Goal: Contribute content: Contribute content

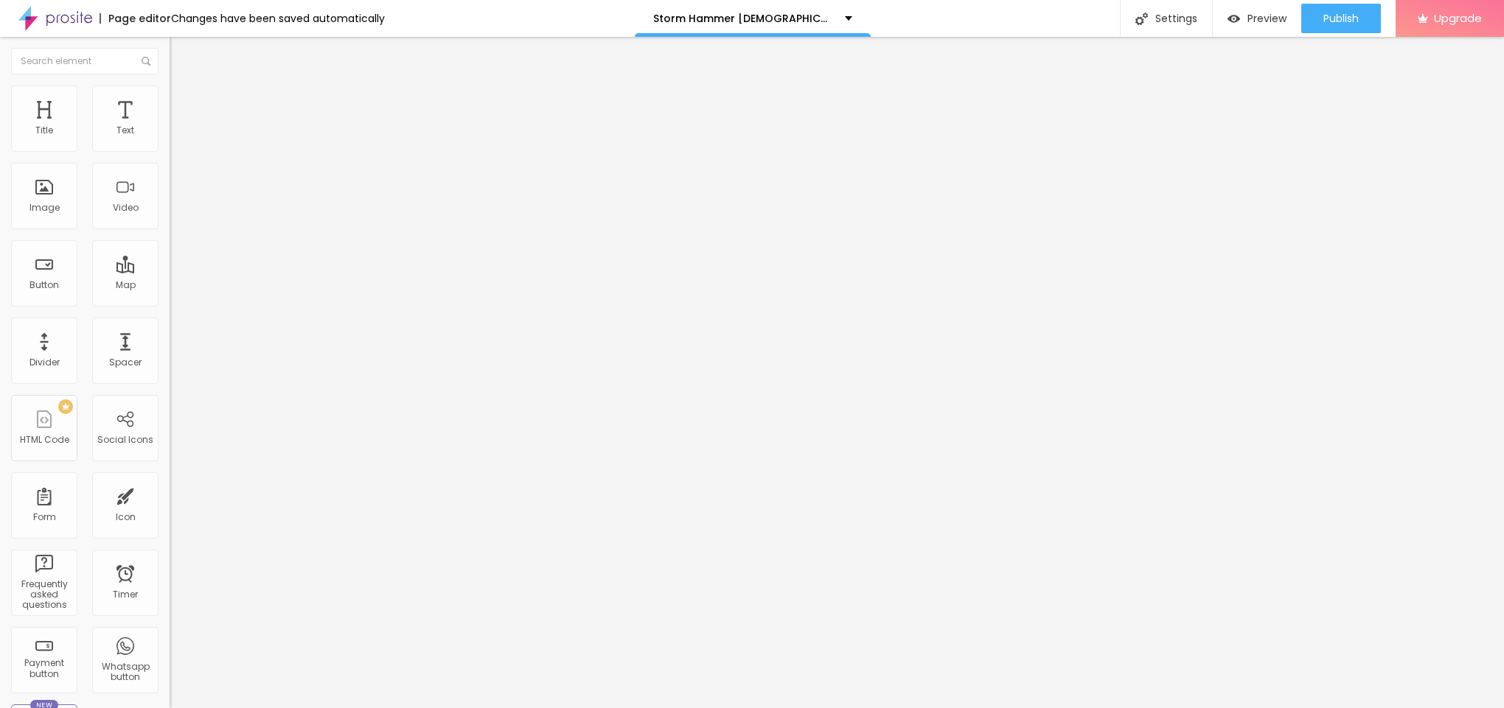
click at [170, 127] on span "Add image" at bounding box center [200, 120] width 60 height 13
click at [183, 100] on span "Style" at bounding box center [193, 95] width 21 height 13
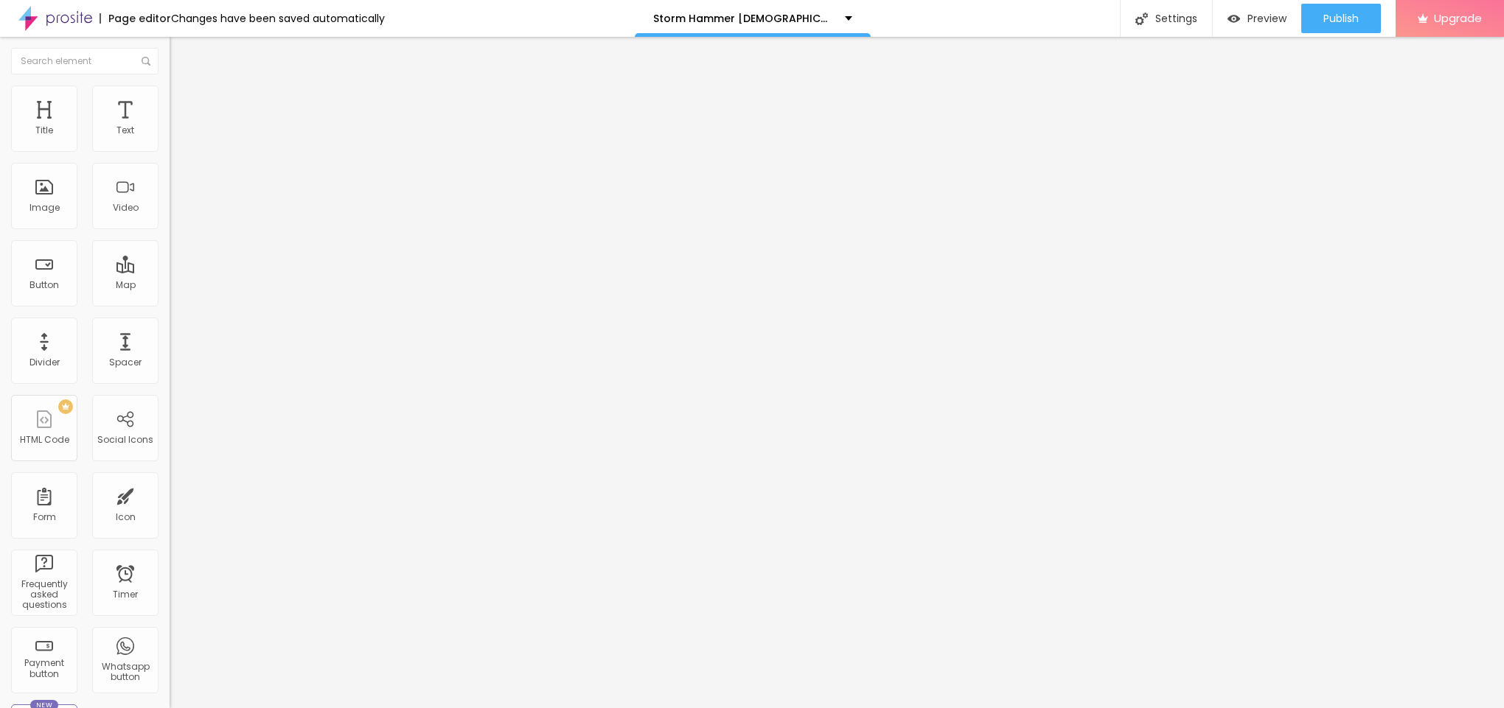
type input "95"
type input "90"
type input "85"
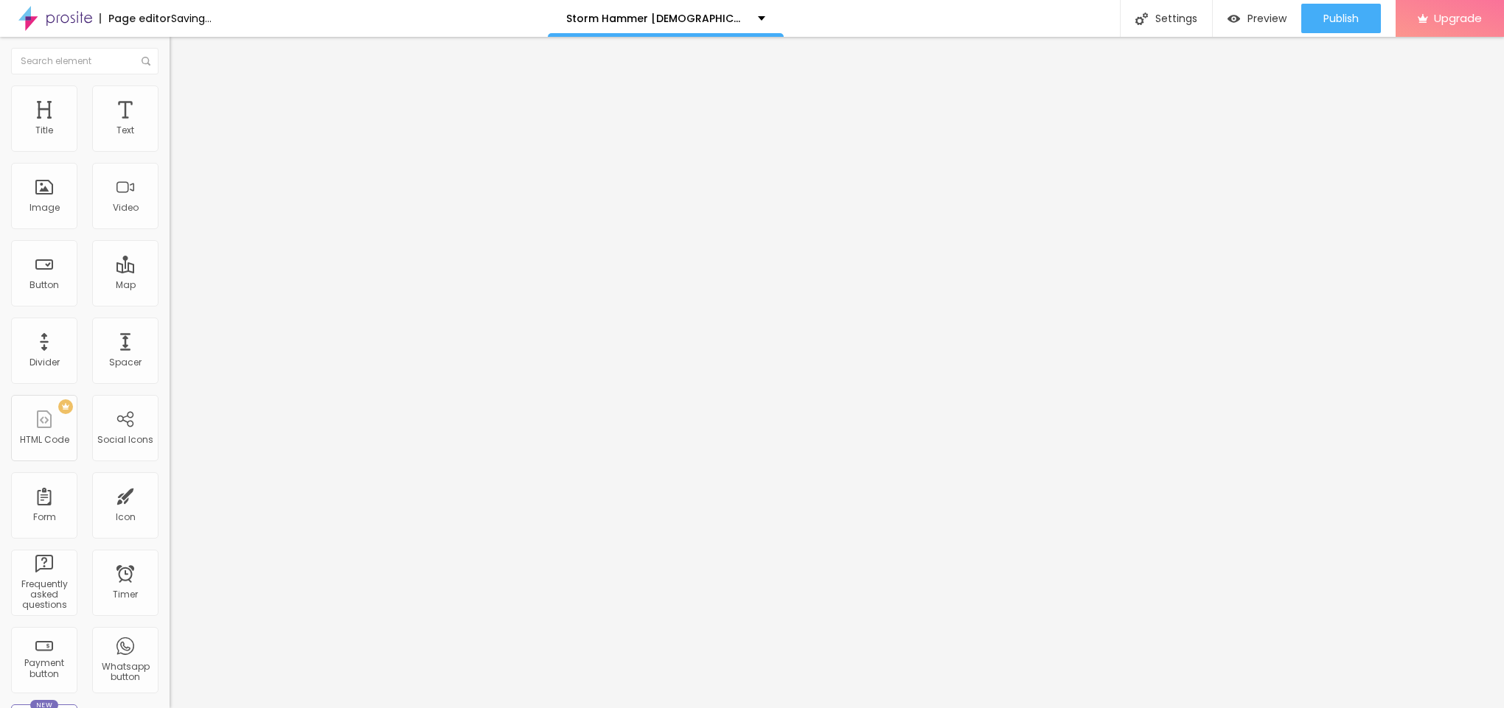
drag, startPoint x: 153, startPoint y: 160, endPoint x: 133, endPoint y: 164, distance: 20.4
type input "85"
click at [170, 151] on input "range" at bounding box center [217, 145] width 95 height 12
click at [170, 84] on img at bounding box center [176, 77] width 13 height 13
click at [170, 149] on input "text" at bounding box center [258, 141] width 177 height 15
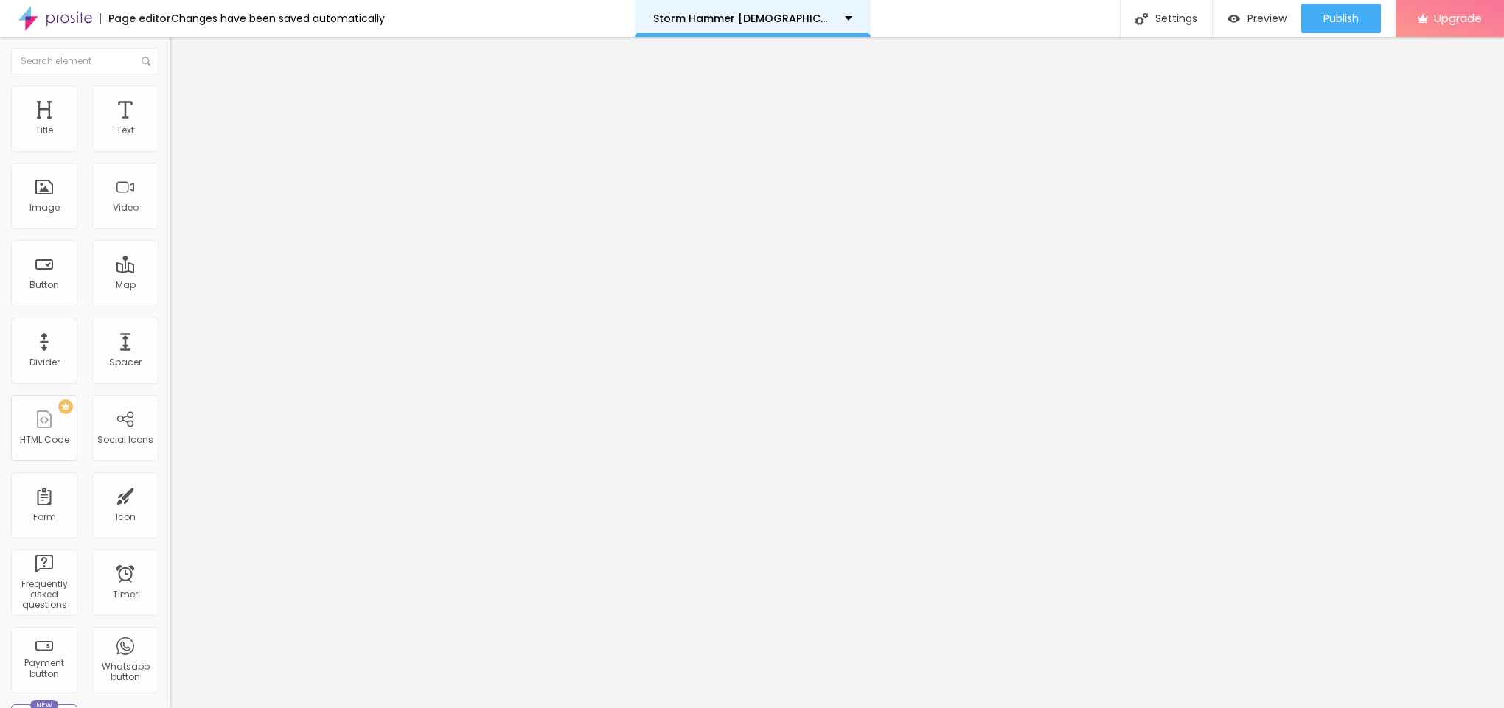
paste input "Storm Hammer Gummies"
type input "Storm Hammer Gummies"
drag, startPoint x: 69, startPoint y: 399, endPoint x: 0, endPoint y: 399, distance: 69.3
click at [170, 337] on div "Change image Image description (Alt) Storm Hammer Gummies Align Aspect Ratio Or…" at bounding box center [255, 226] width 170 height 222
paste input "[URL][DOMAIN_NAME]"
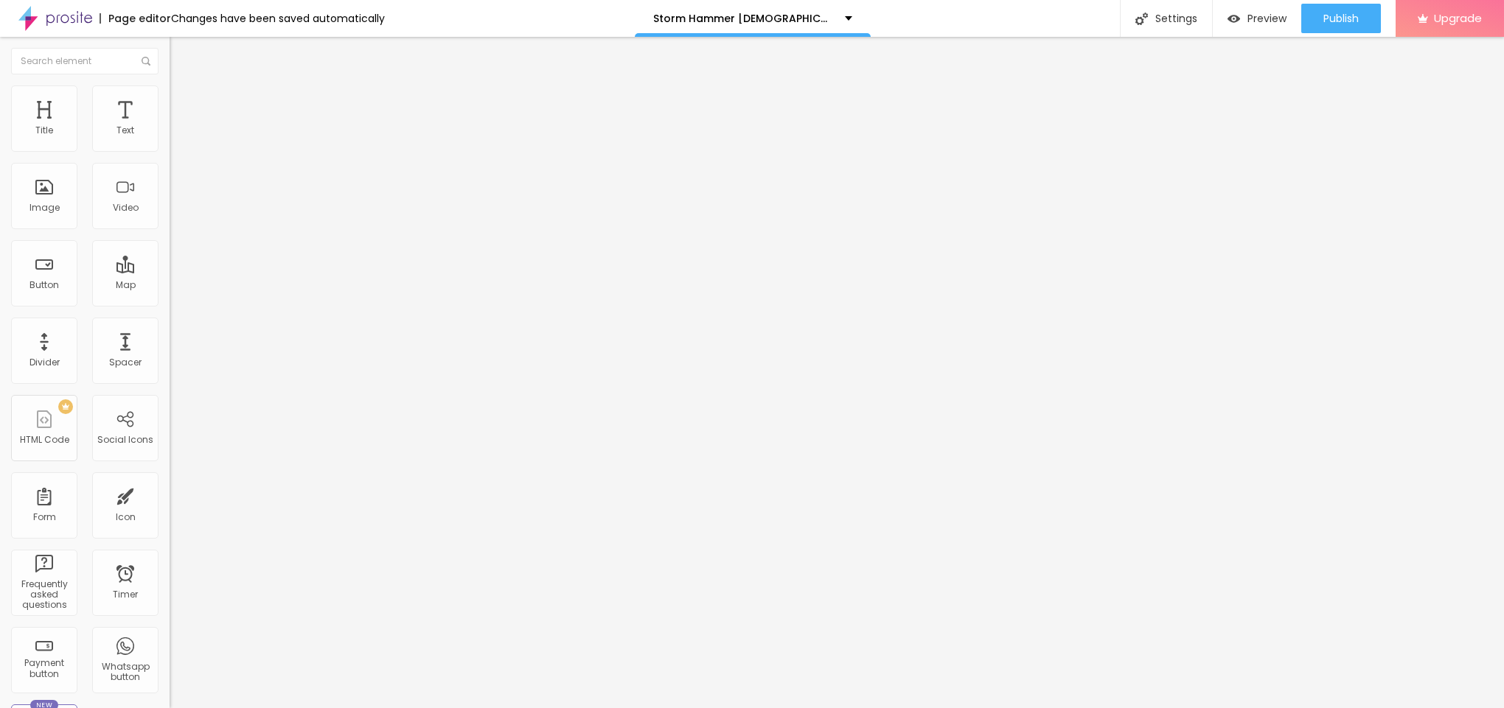
scroll to position [0, 133]
type input "[URL][DOMAIN_NAME]"
drag, startPoint x: 82, startPoint y: 151, endPoint x: 0, endPoint y: 173, distance: 84.6
click at [170, 171] on div "Text Click me Align Size Default Small Default Big Link URL https:// Open in ne…" at bounding box center [255, 222] width 170 height 215
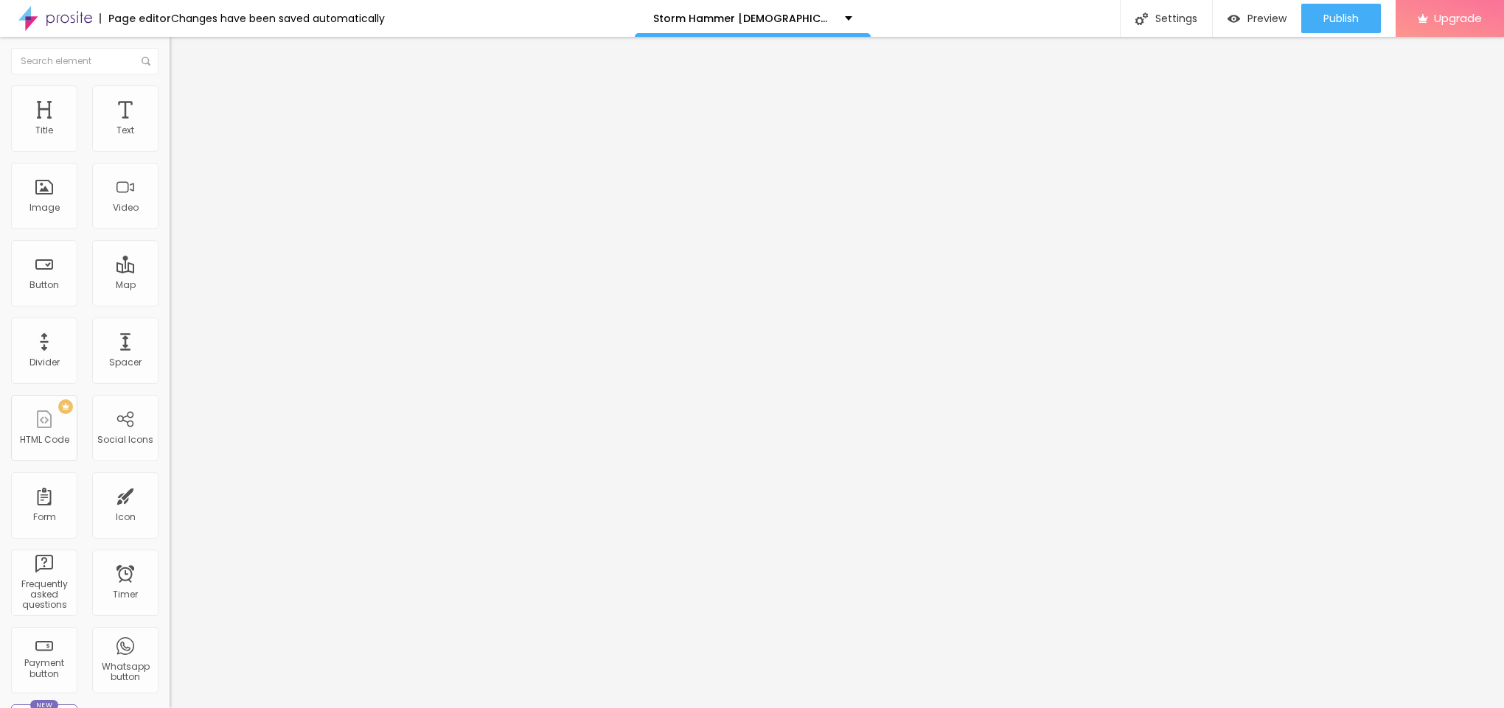
click at [170, 139] on input "Click me" at bounding box center [258, 131] width 177 height 15
click at [170, 139] on input "text" at bounding box center [258, 131] width 177 height 15
paste input "😍👇SHOP NOW😍👇"
type input "😍👇SHOP NOW😍👇"
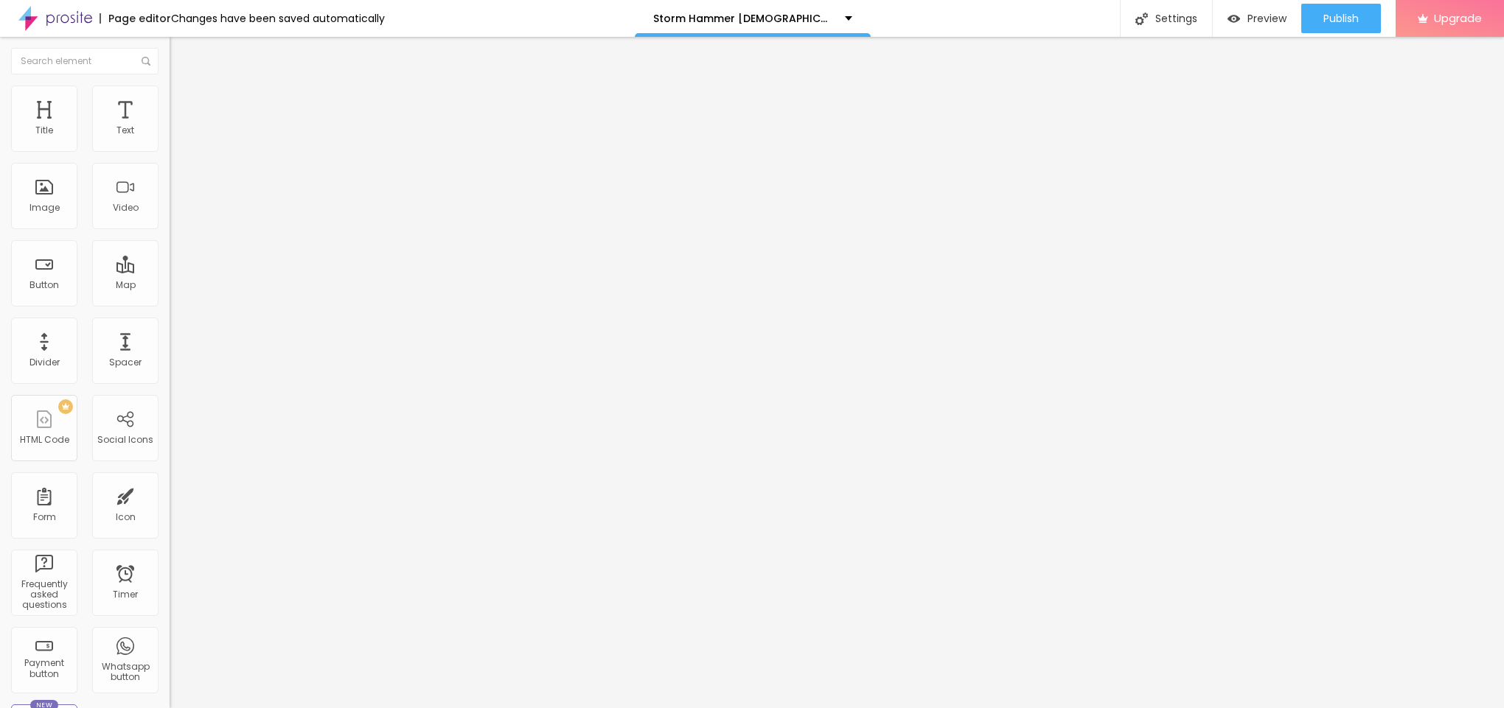
drag, startPoint x: 74, startPoint y: 310, endPoint x: 0, endPoint y: 315, distance: 73.9
click at [170, 315] on div "Text 😍👇SHOP NOW😍👇 Align Size Default Small Default Big Link URL https:// Open i…" at bounding box center [255, 222] width 170 height 215
paste input "[URL][DOMAIN_NAME]"
type input "[URL][DOMAIN_NAME]"
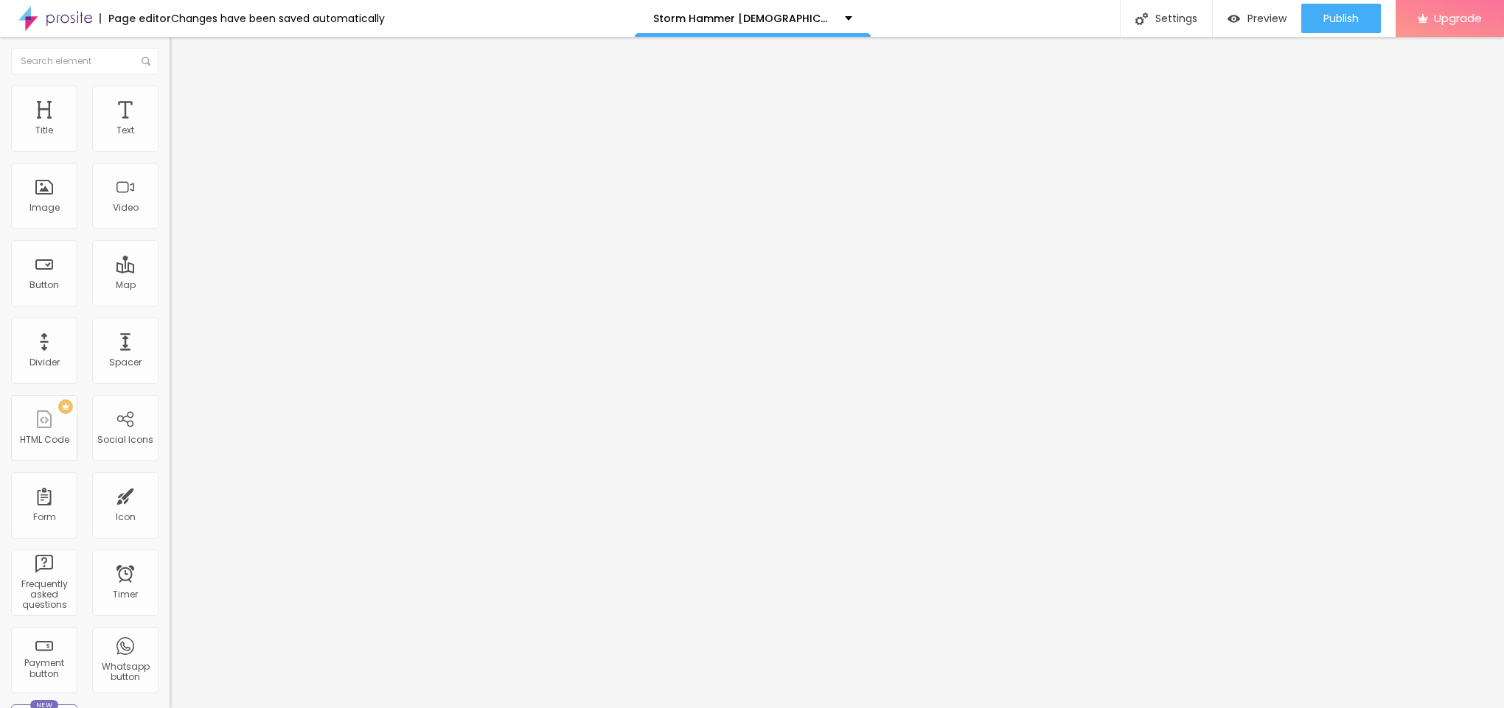
scroll to position [0, 0]
click at [170, 142] on button "button" at bounding box center [180, 133] width 21 height 15
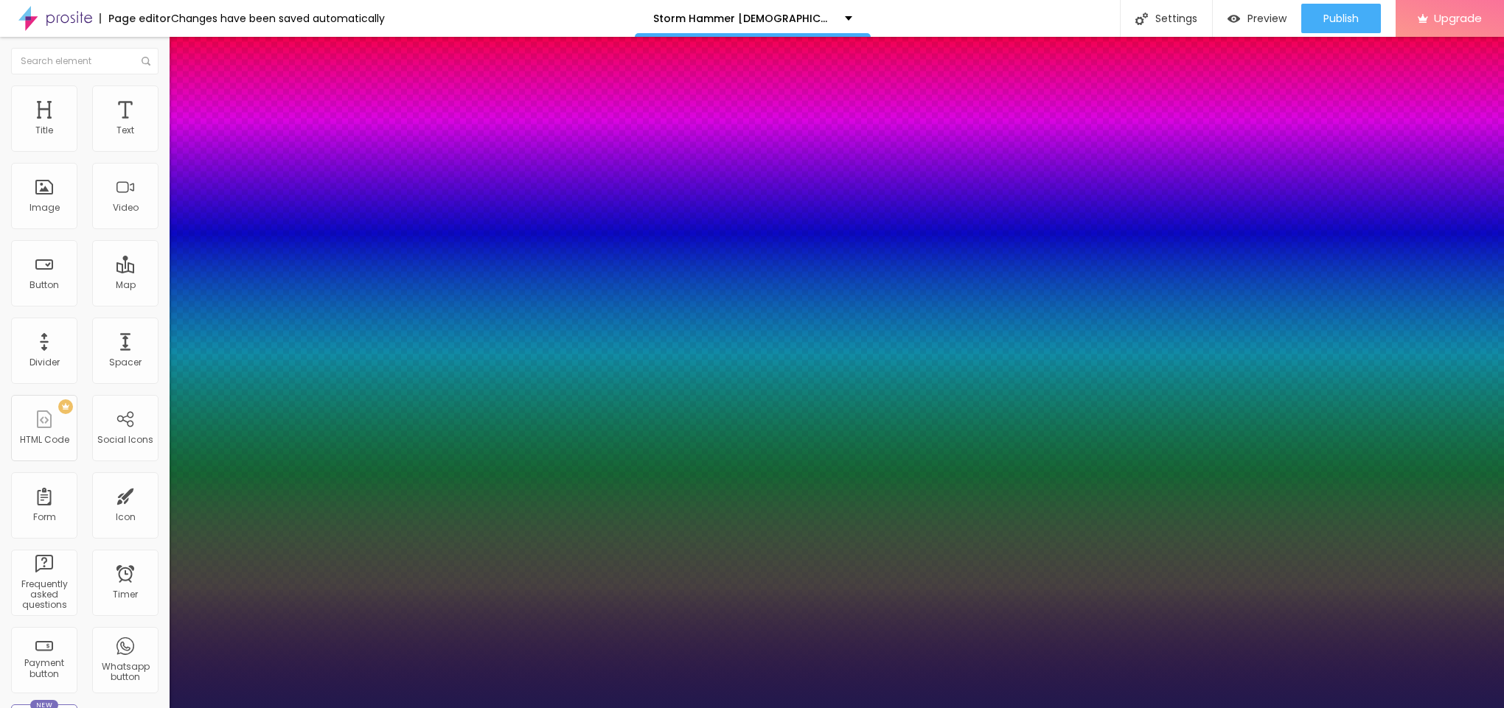
type input "1"
type input "18"
type input "1"
type input "19"
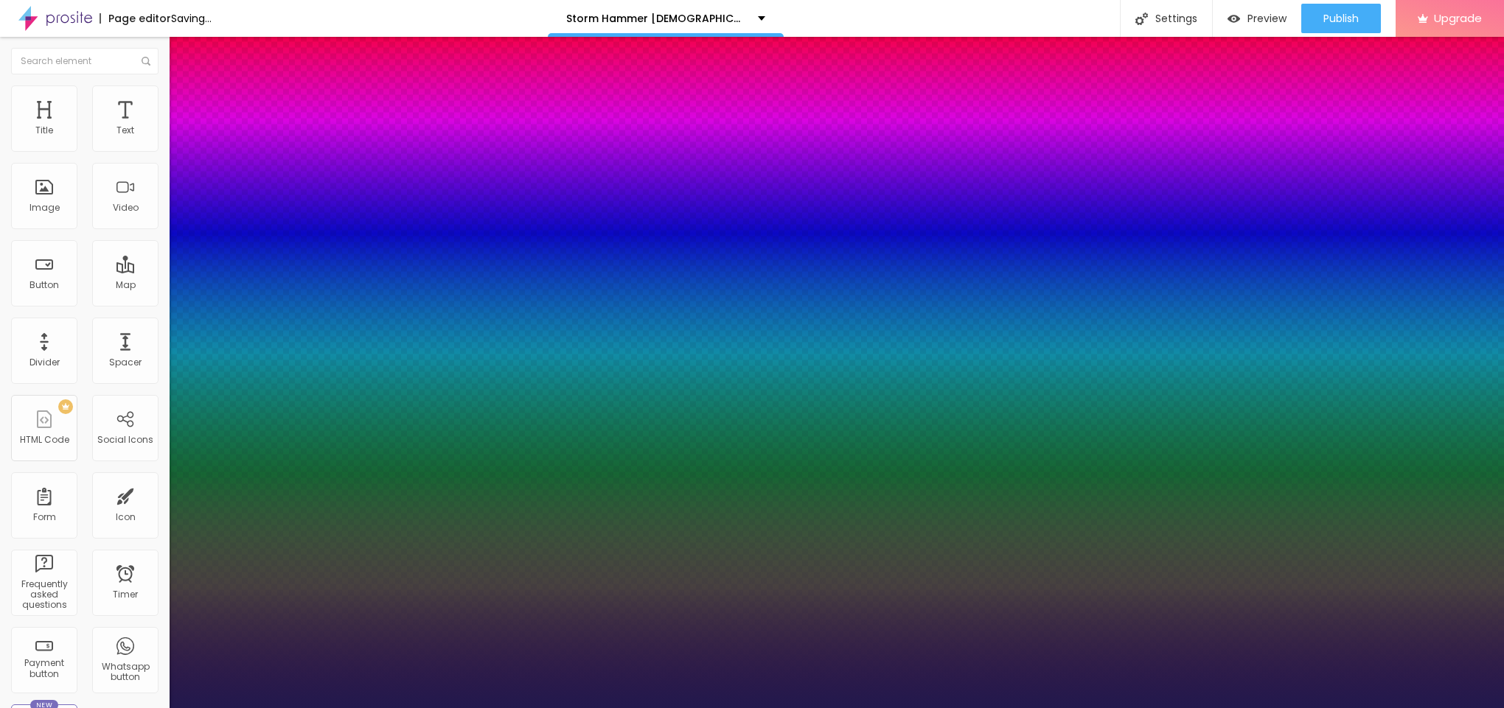
type input "19"
type input "1"
type input "20"
type input "1"
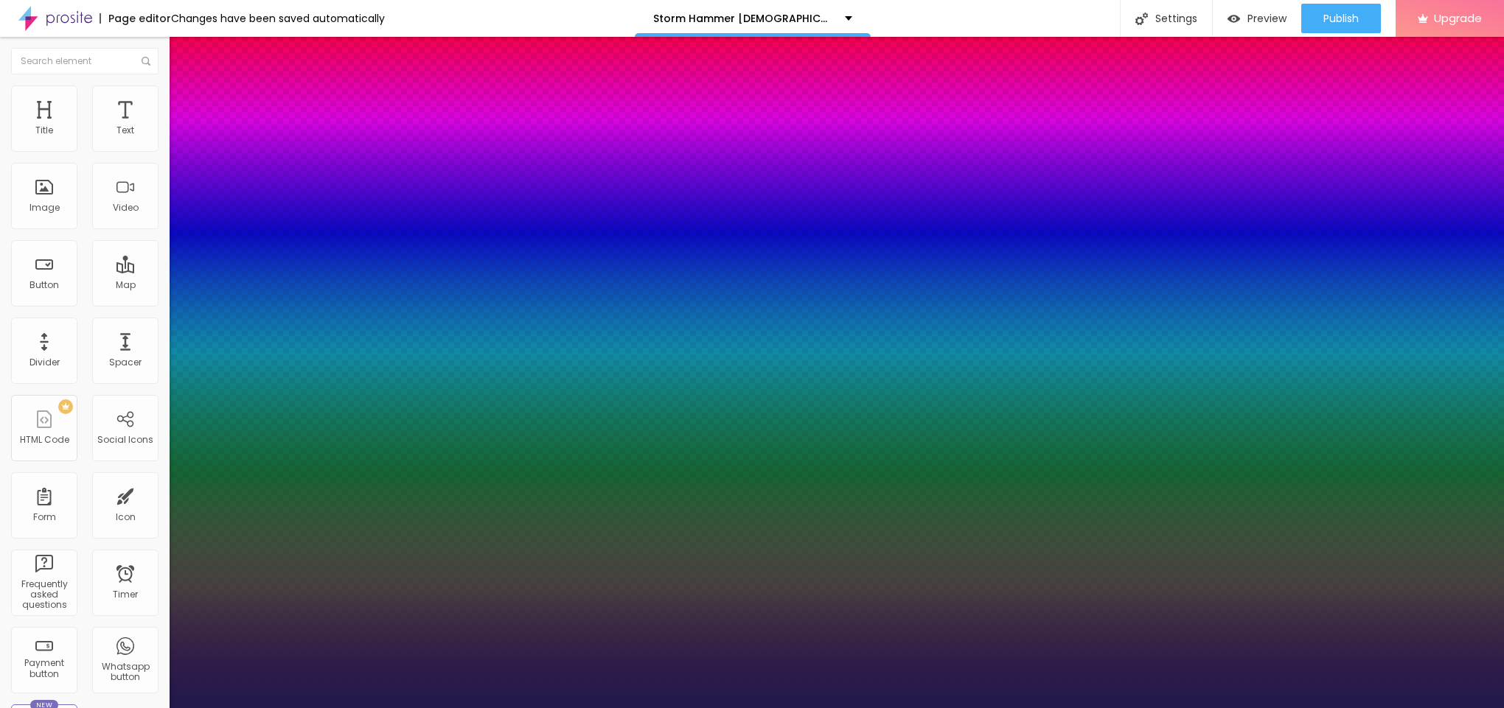
type input "22"
type input "1"
drag, startPoint x: 198, startPoint y: 248, endPoint x: 206, endPoint y: 250, distance: 9.0
type input "22"
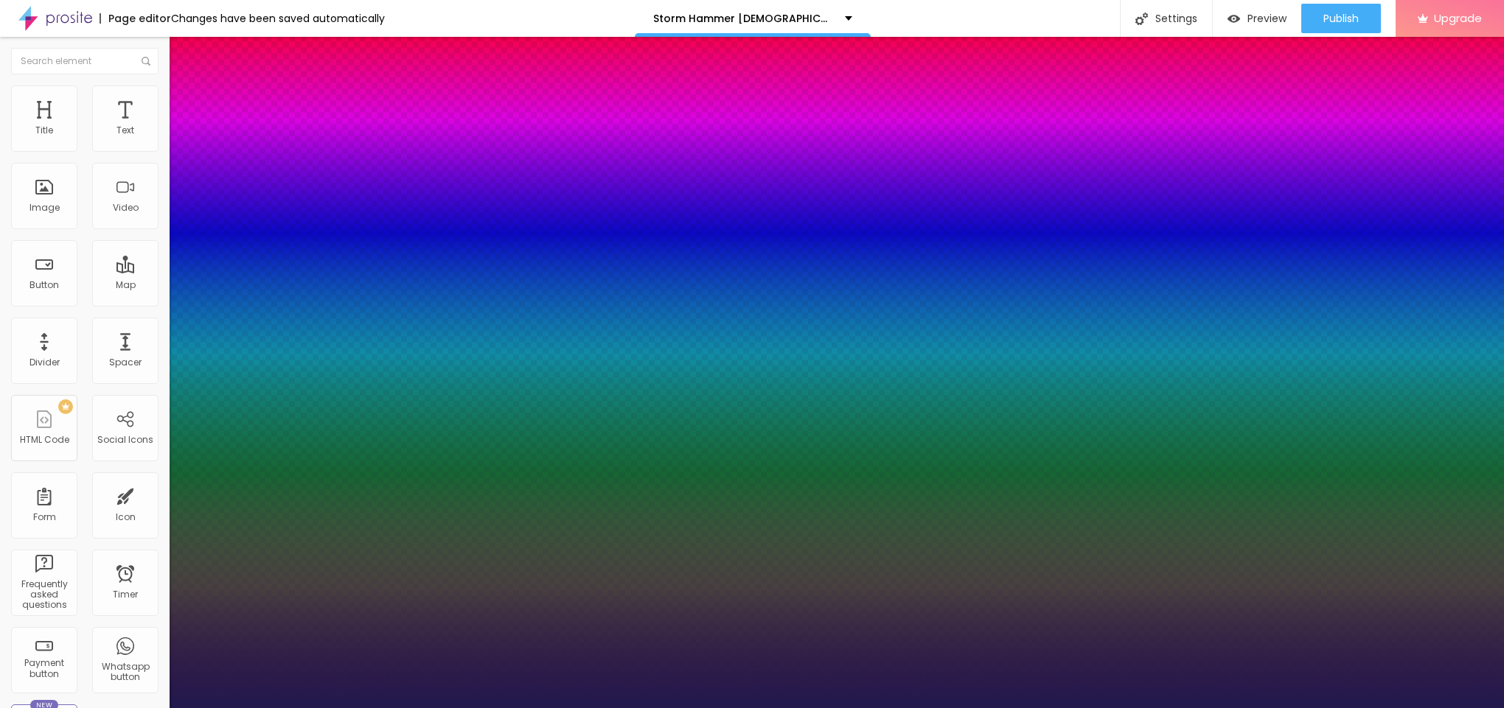
click at [618, 708] on div at bounding box center [752, 708] width 1504 height 0
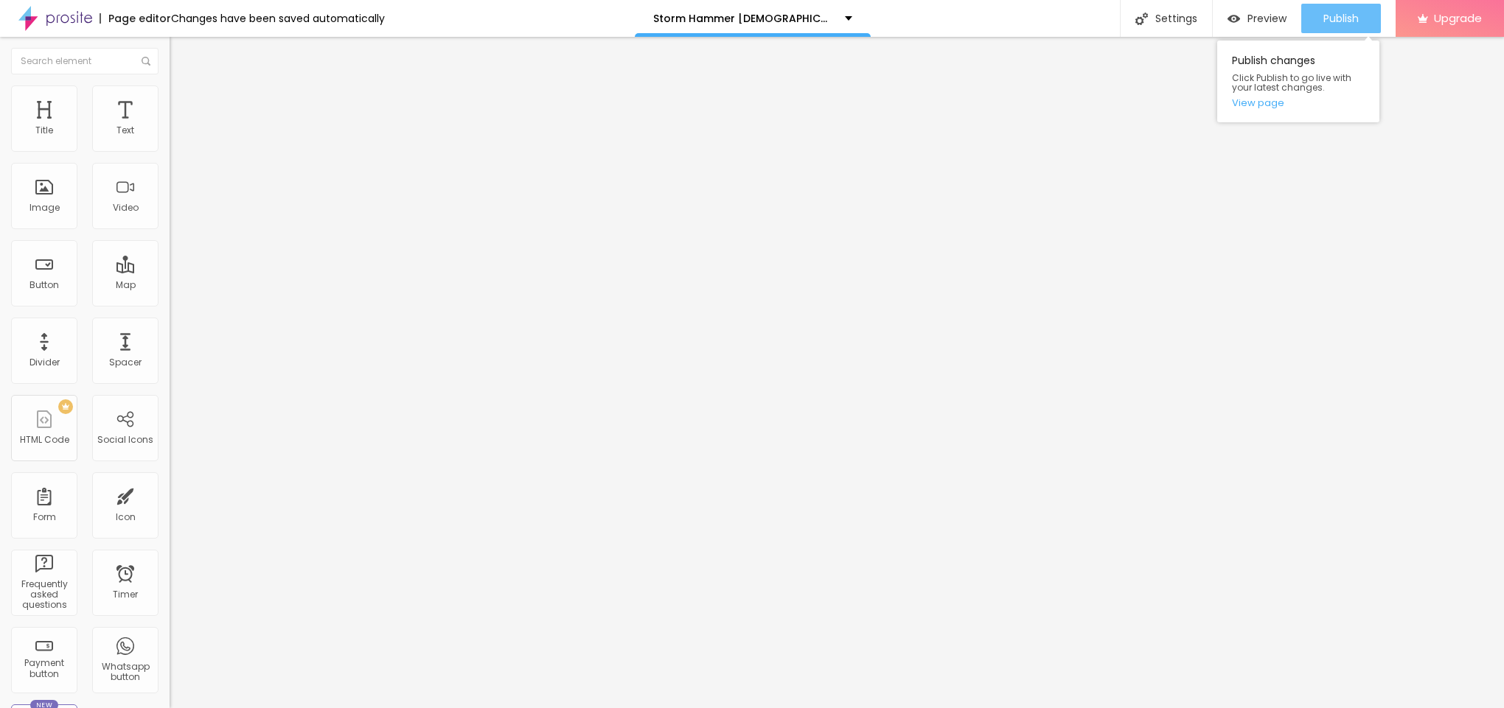
click at [1326, 25] on div "Publish" at bounding box center [1340, 18] width 35 height 29
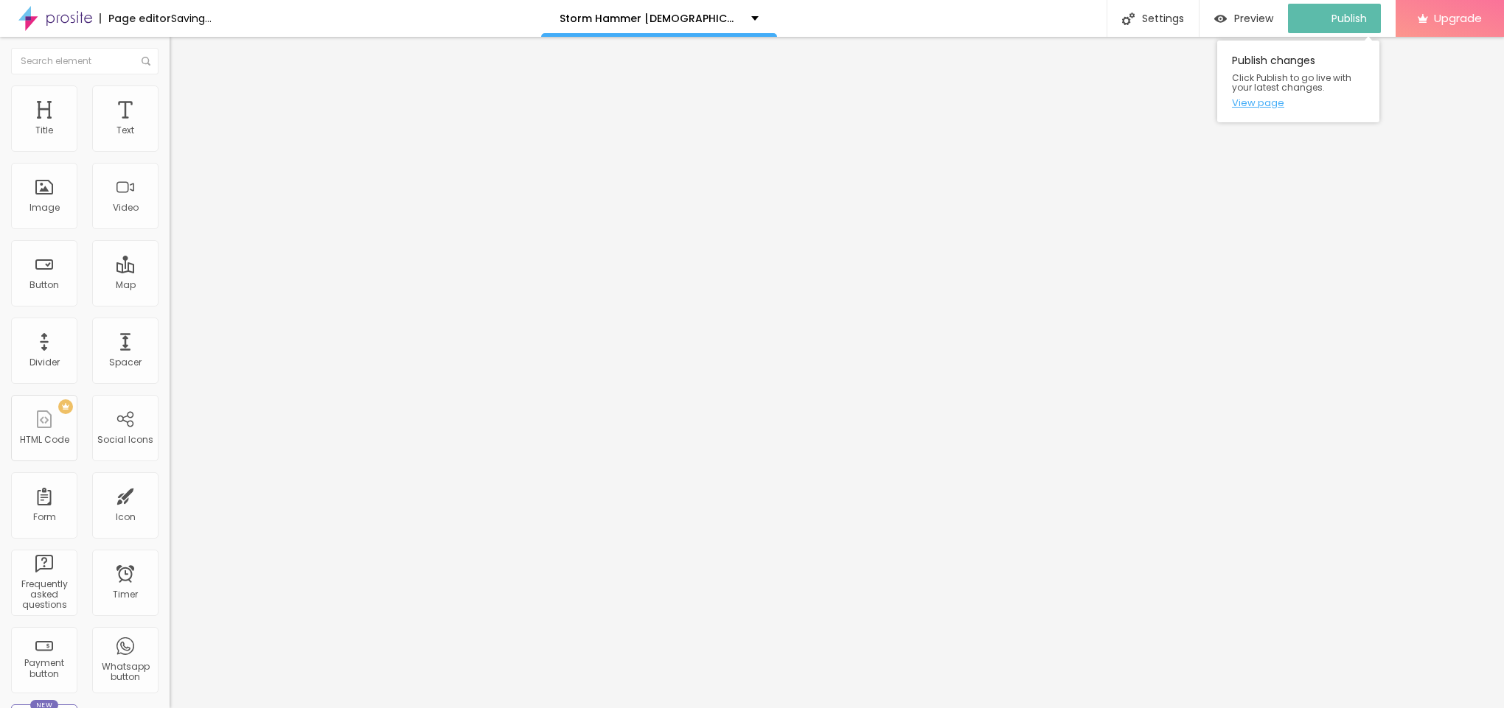
click at [1270, 100] on link "View page" at bounding box center [1298, 103] width 133 height 10
